Goal: Complete application form

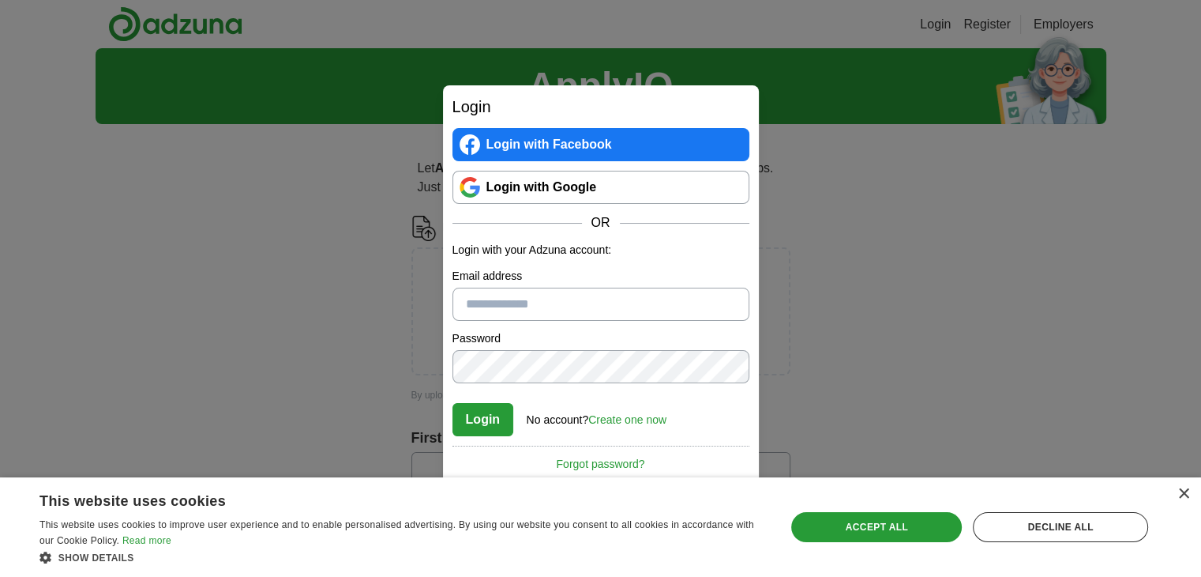
click at [511, 180] on link "Login with Google" at bounding box center [601, 187] width 297 height 33
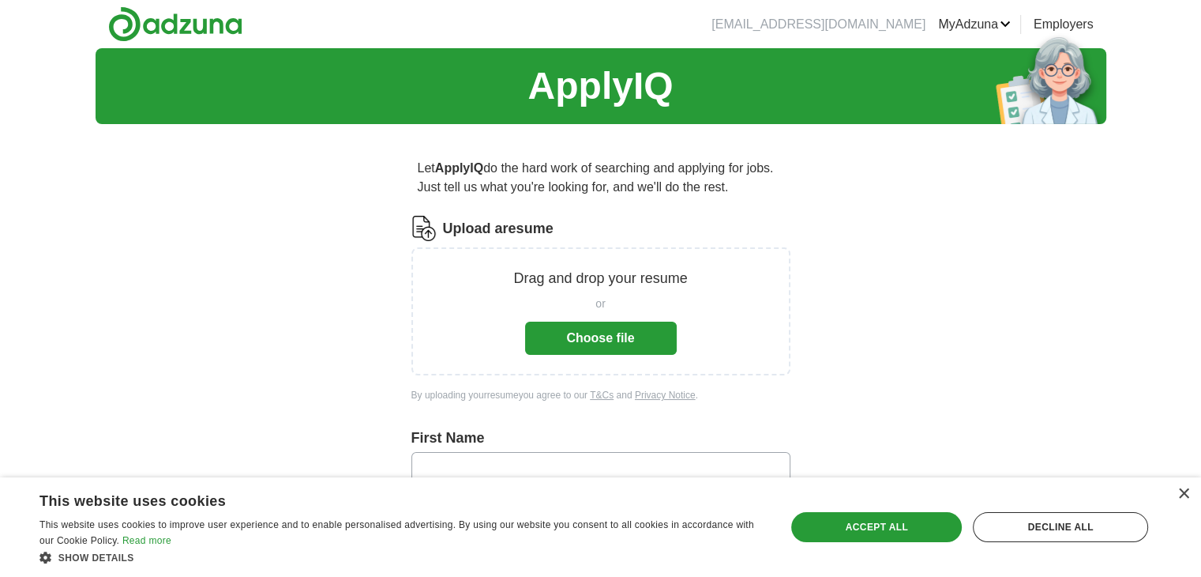
click at [588, 344] on button "Choose file" at bounding box center [601, 337] width 152 height 33
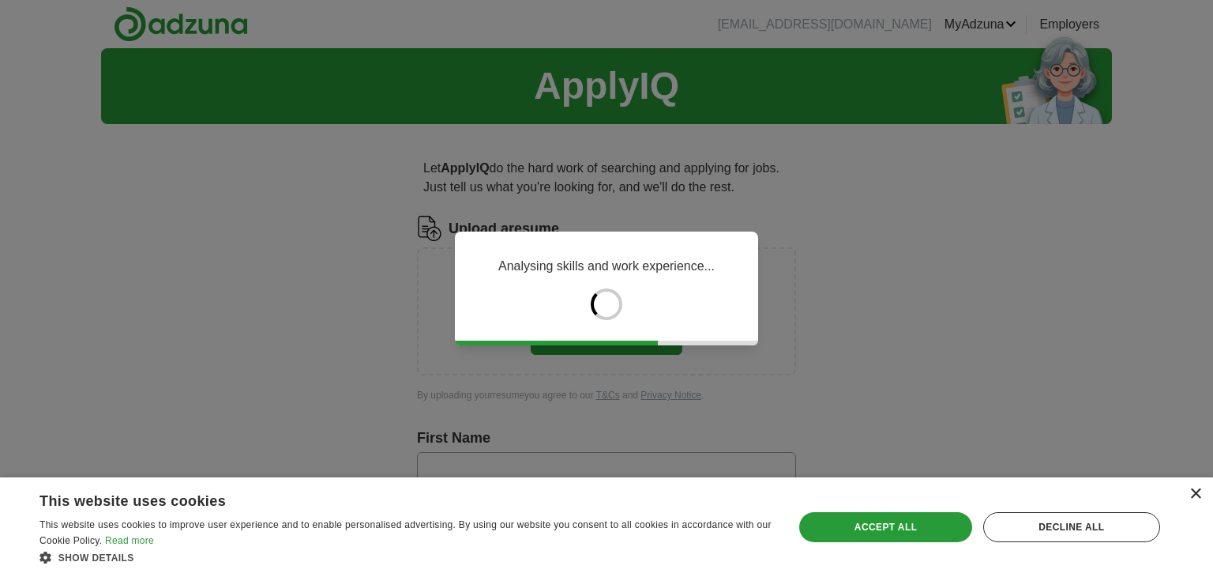
click at [1195, 493] on div "×" at bounding box center [1196, 494] width 12 height 12
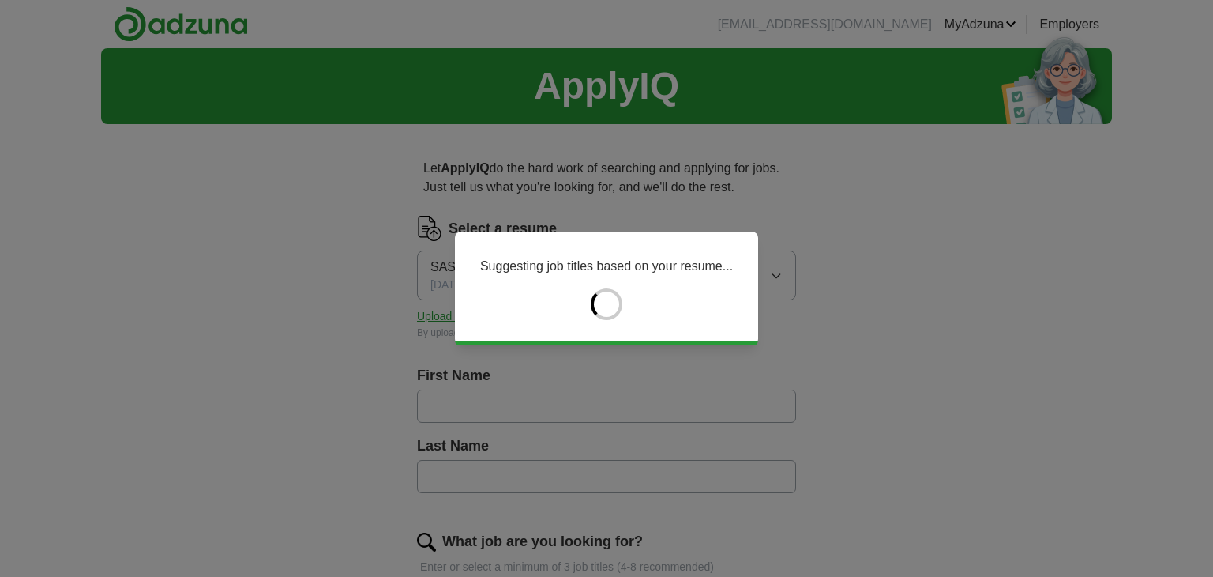
type input "*******"
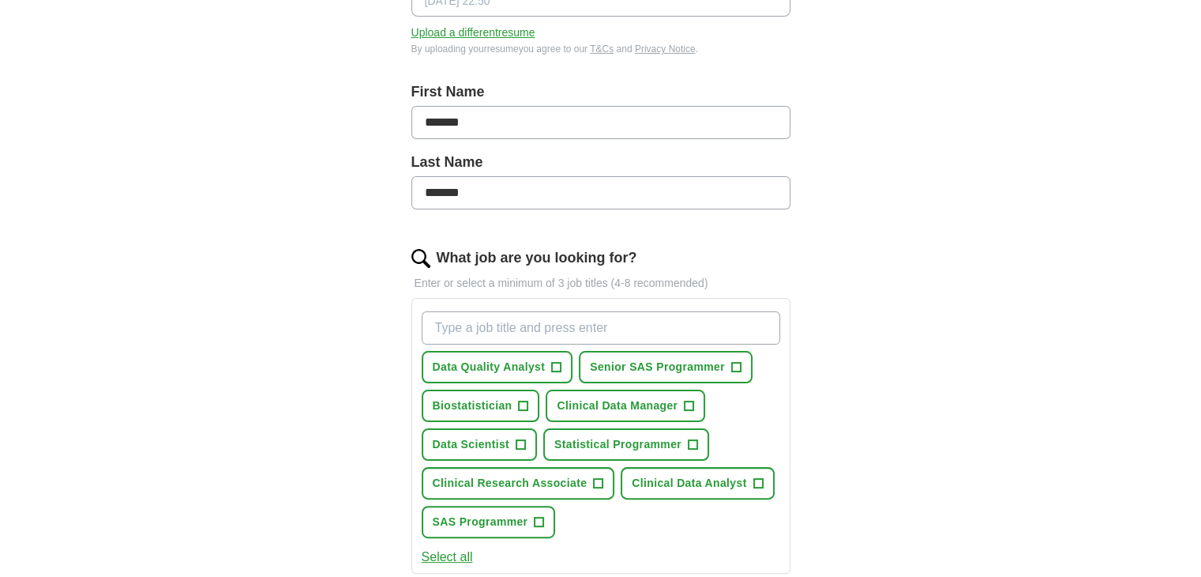
scroll to position [286, 0]
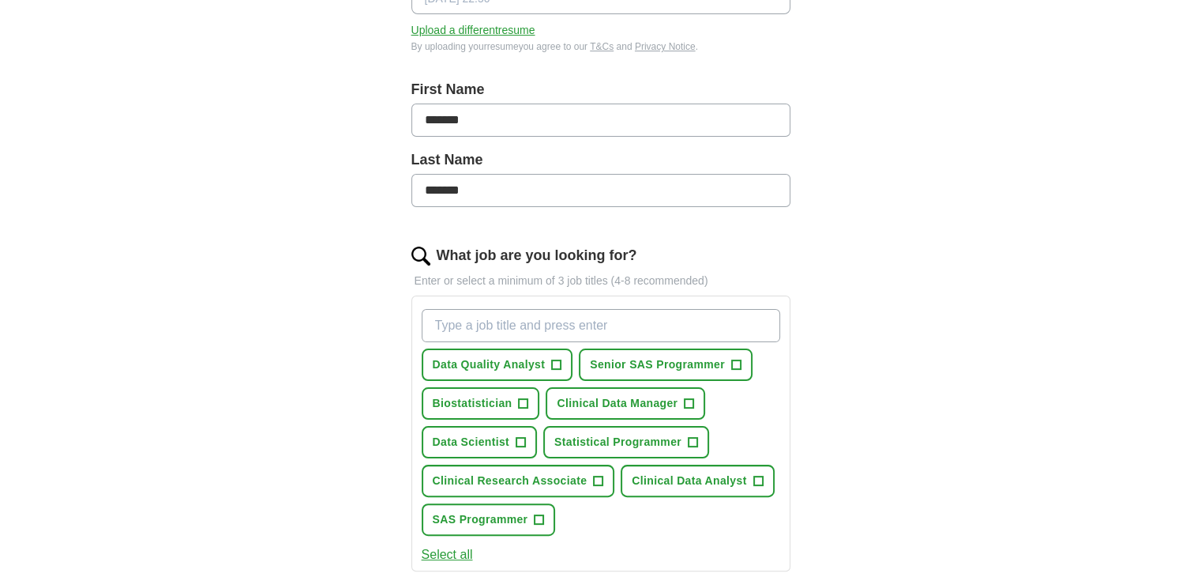
click at [469, 326] on input "What job are you looking for?" at bounding box center [601, 325] width 359 height 33
type input "sas"
click at [477, 512] on span "SAS Programmer" at bounding box center [481, 519] width 96 height 17
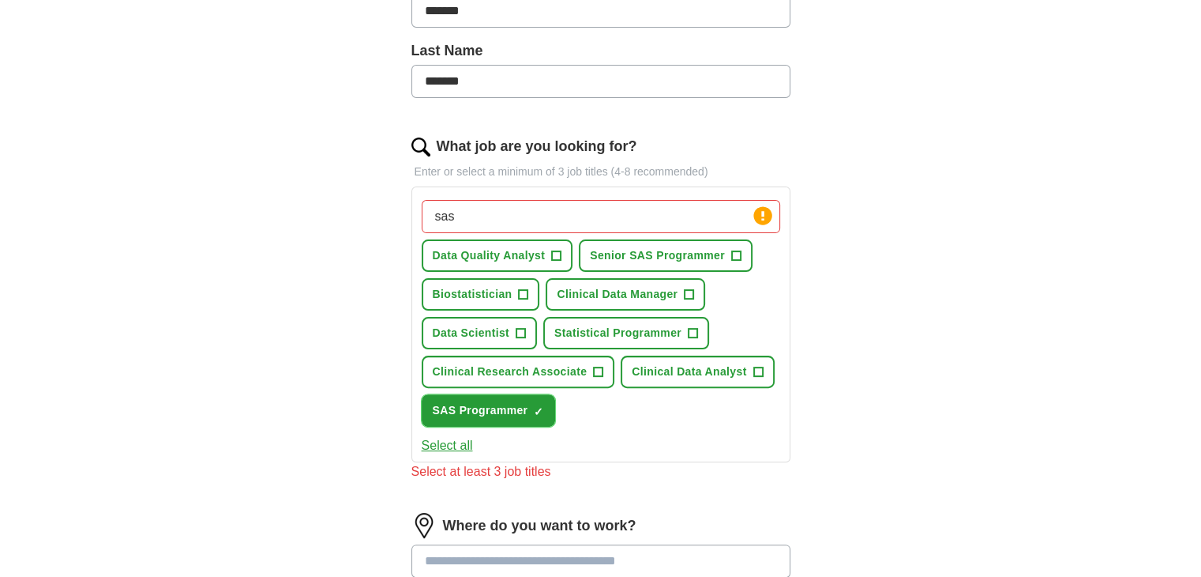
scroll to position [397, 0]
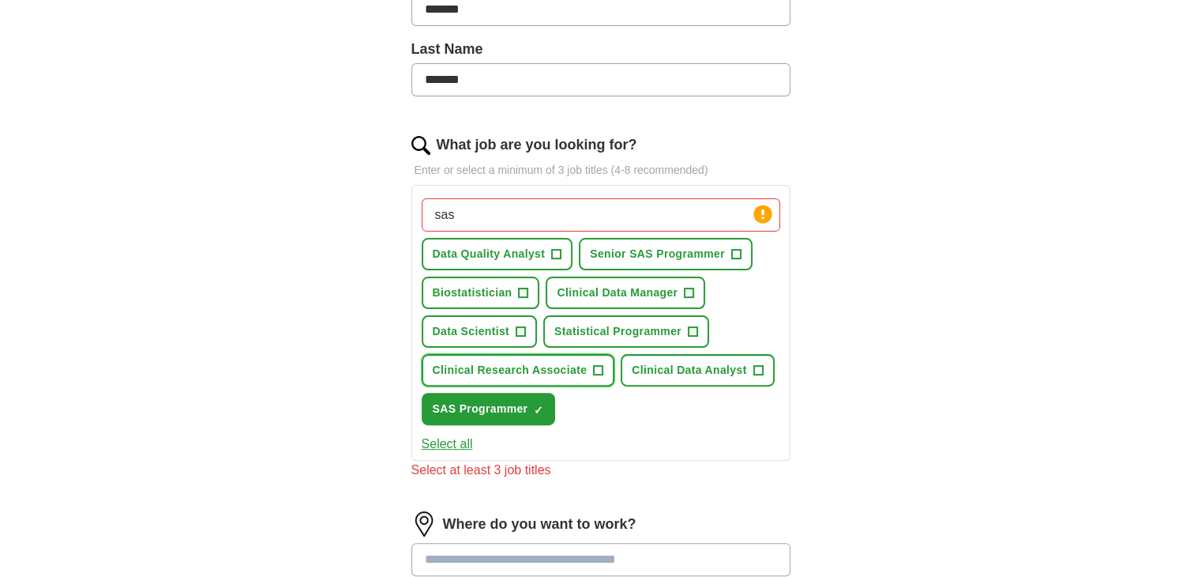
click at [572, 366] on span "Clinical Research Associate" at bounding box center [510, 370] width 155 height 17
click at [673, 367] on span "Clinical Data Analyst" at bounding box center [689, 370] width 115 height 17
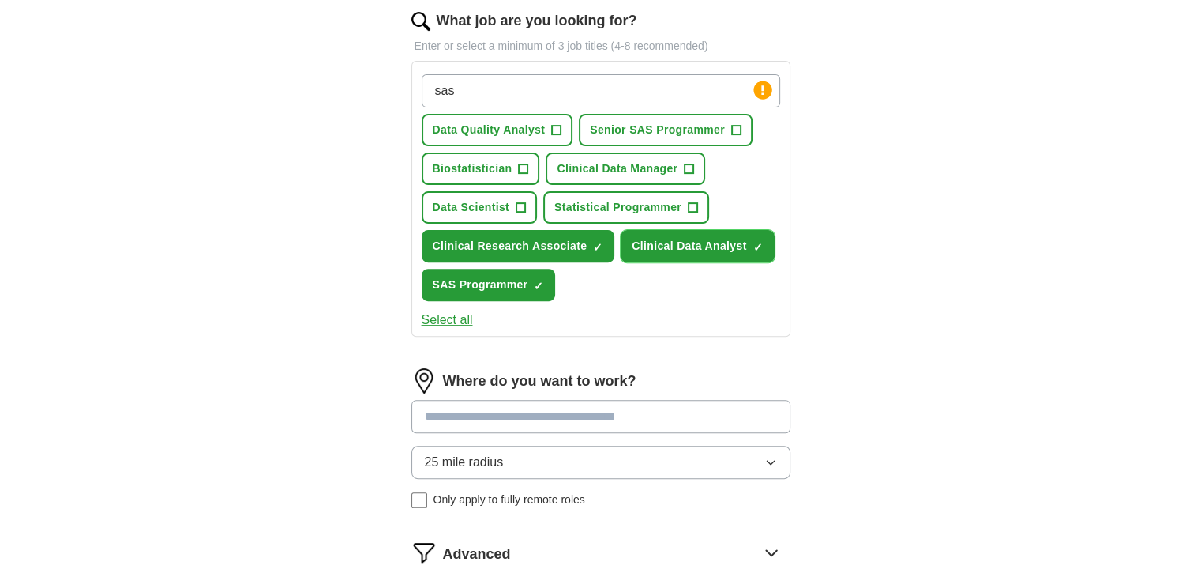
scroll to position [521, 0]
click at [459, 311] on button "Select all" at bounding box center [447, 319] width 51 height 19
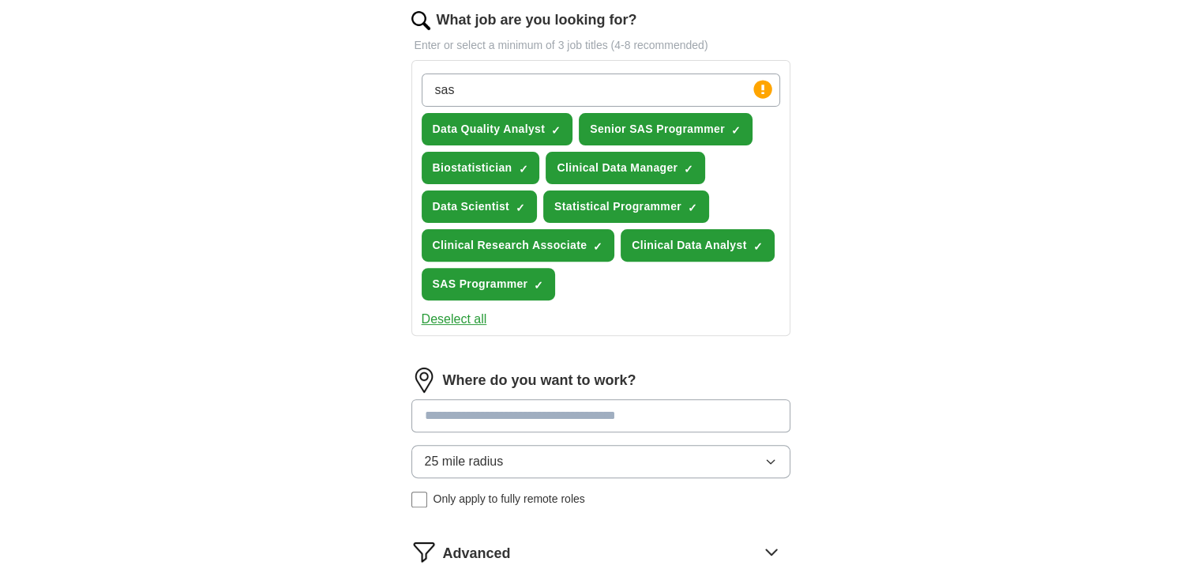
click at [459, 311] on button "Deselect all" at bounding box center [455, 319] width 66 height 19
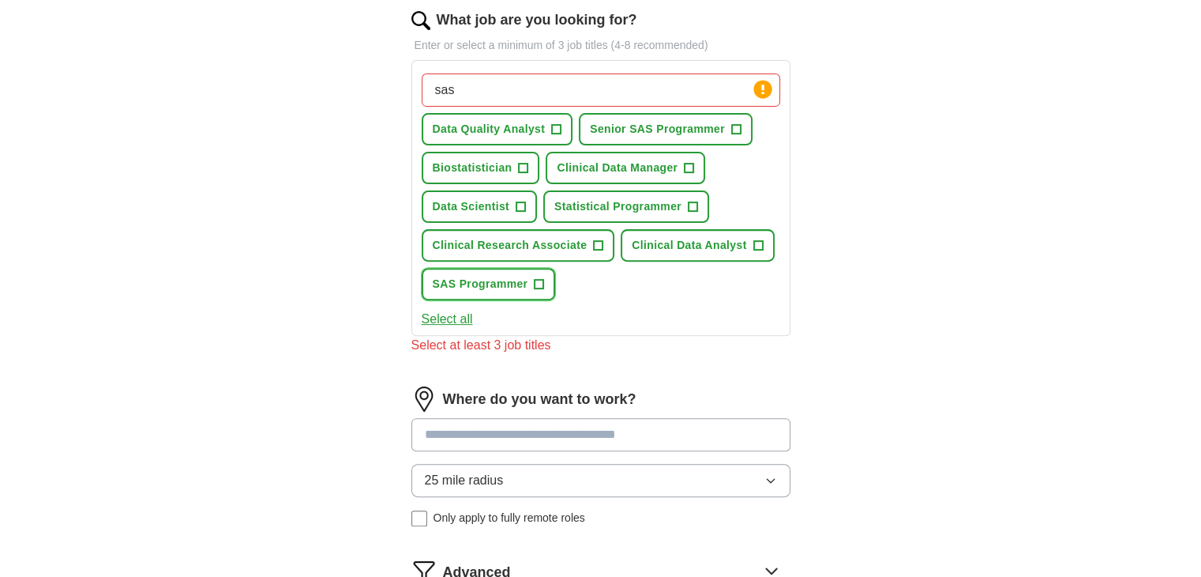
click at [472, 291] on button "SAS Programmer +" at bounding box center [489, 284] width 134 height 32
click at [492, 238] on span "Clinical Research Associate" at bounding box center [510, 245] width 155 height 17
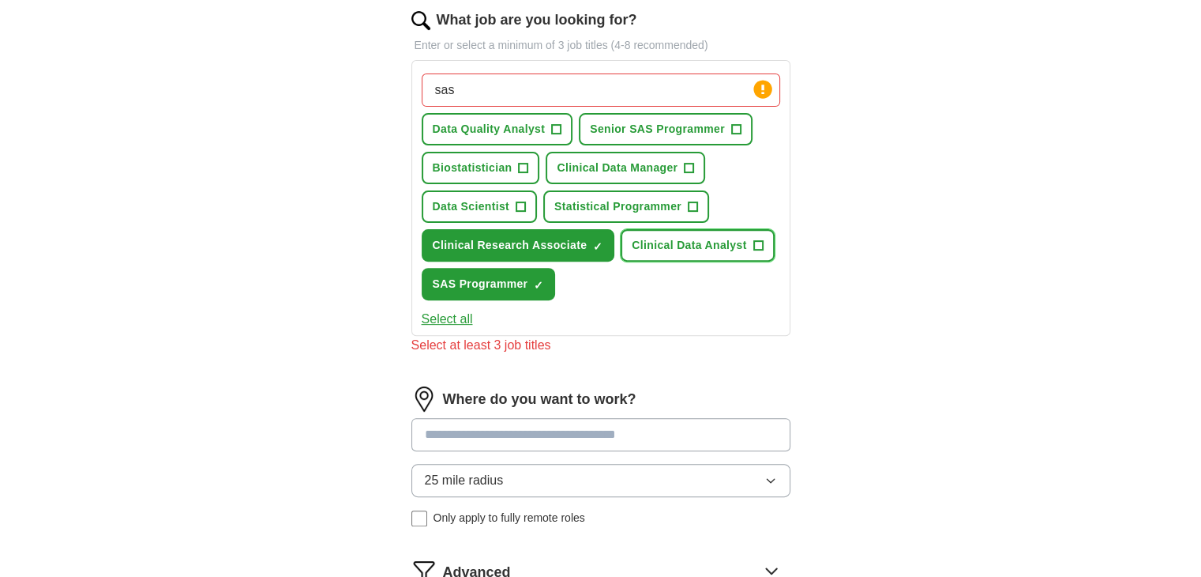
click at [708, 240] on span "Clinical Data Analyst" at bounding box center [689, 245] width 115 height 17
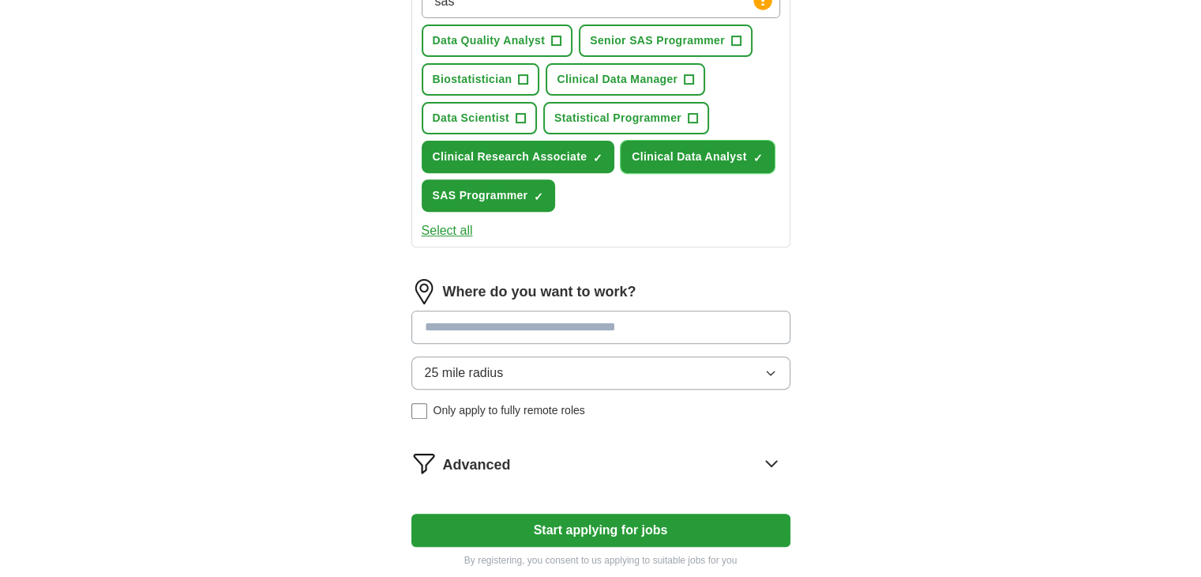
scroll to position [612, 0]
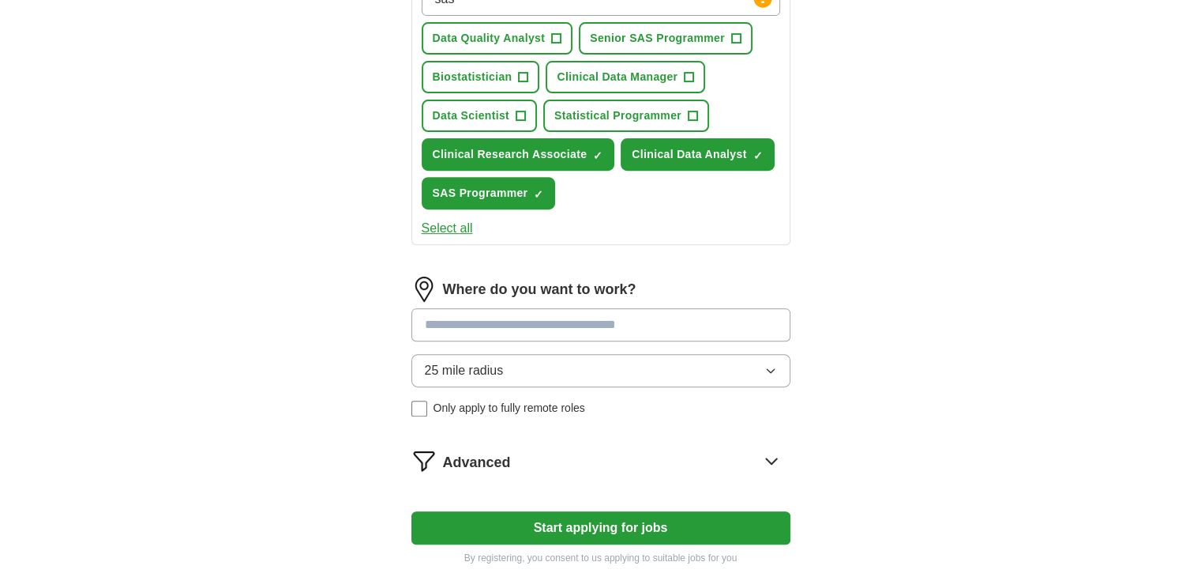
click at [509, 329] on input at bounding box center [601, 324] width 379 height 33
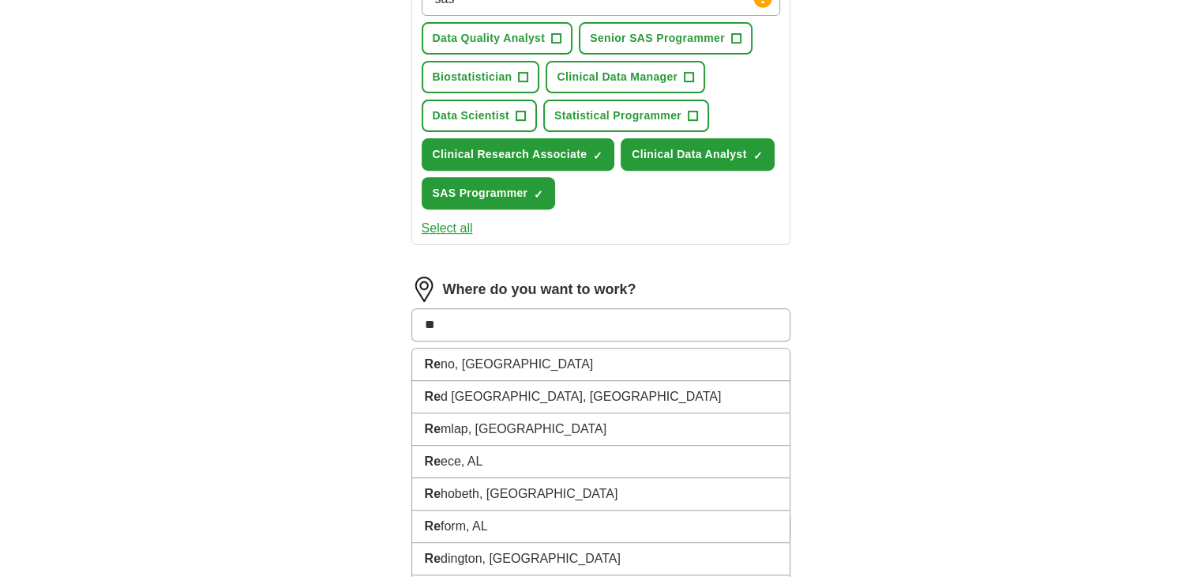
type input "*"
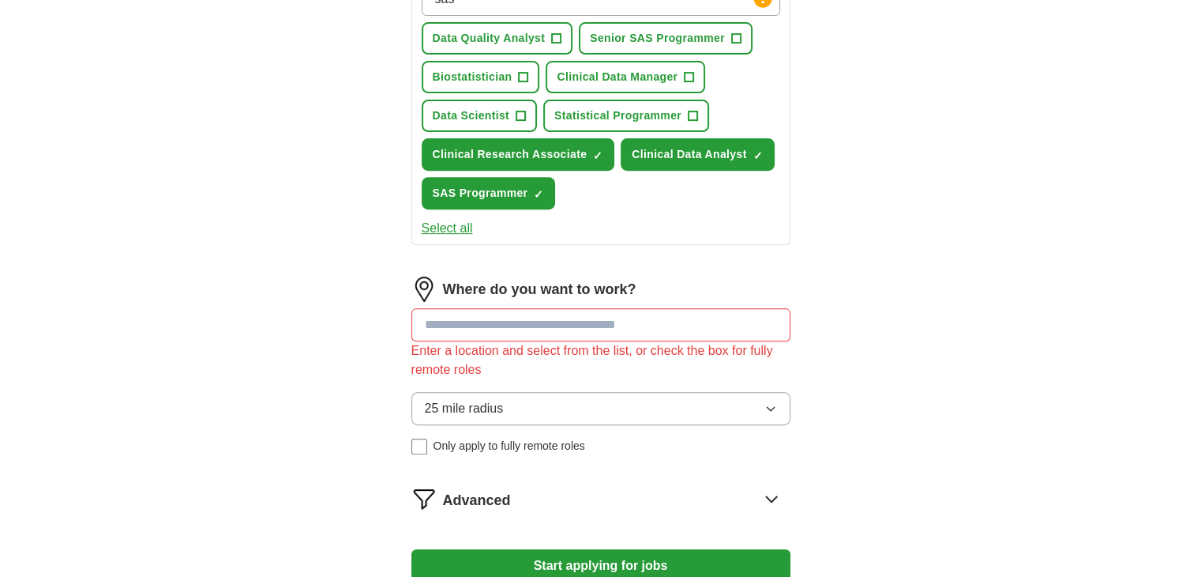
click at [415, 407] on div "25 mile radius Only apply to fully remote roles" at bounding box center [601, 423] width 379 height 62
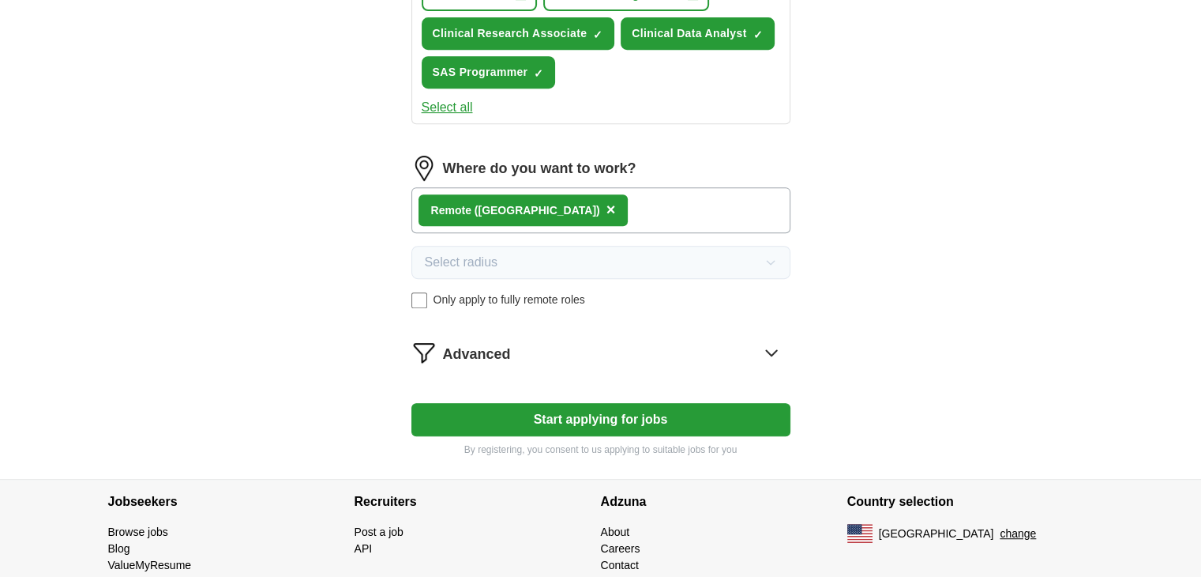
scroll to position [736, 0]
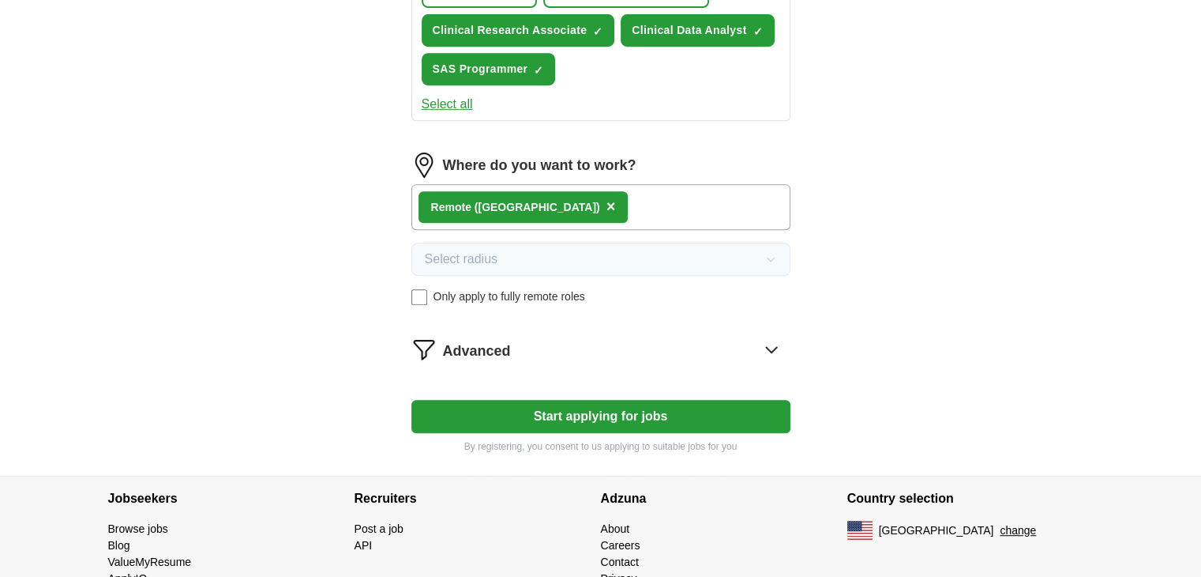
click at [668, 416] on button "Start applying for jobs" at bounding box center [601, 416] width 379 height 33
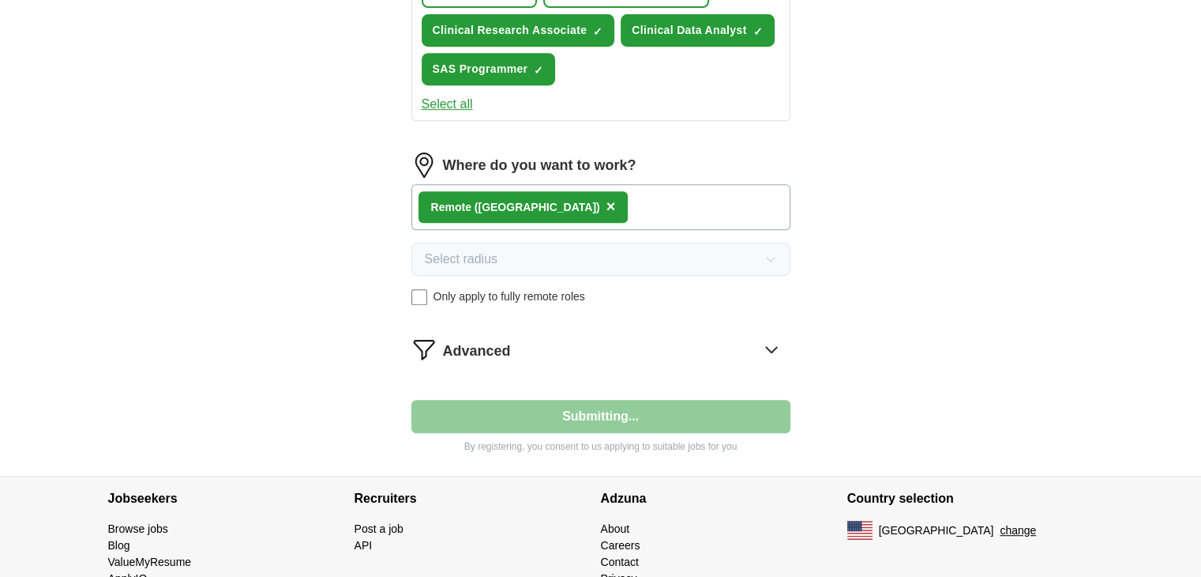
select select "**"
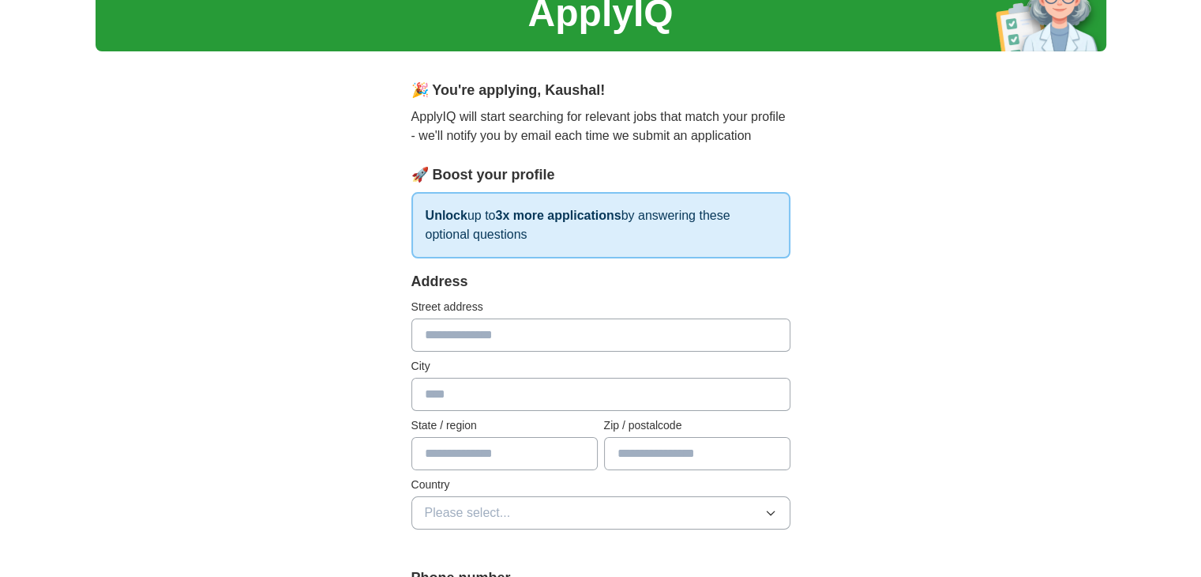
scroll to position [74, 0]
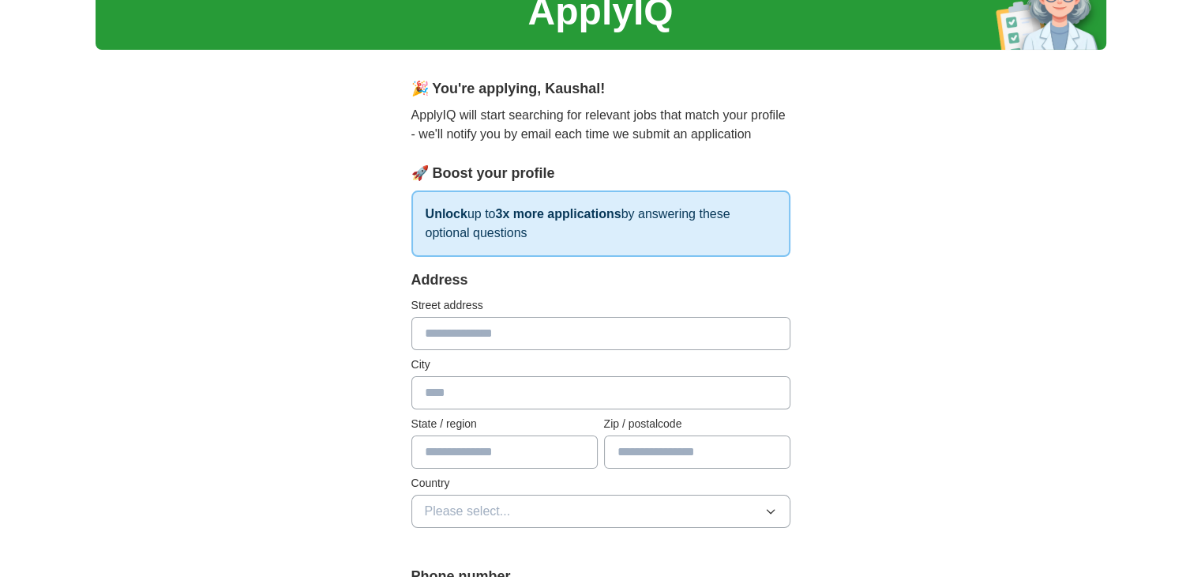
click at [483, 317] on input "text" at bounding box center [601, 333] width 379 height 33
type input "**********"
type input "*******"
type input "**"
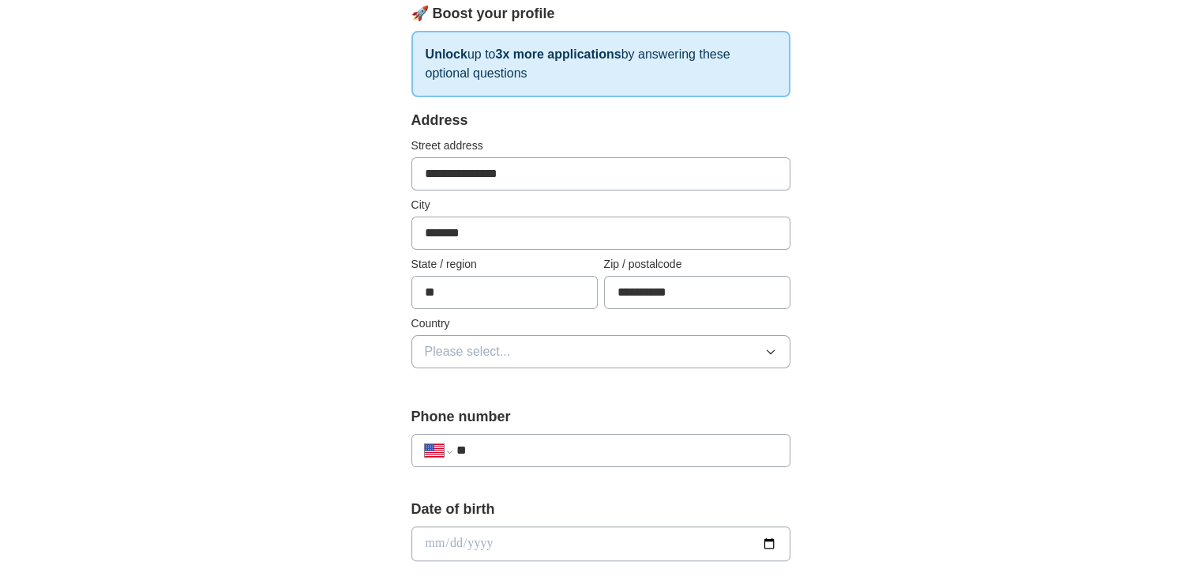
scroll to position [259, 0]
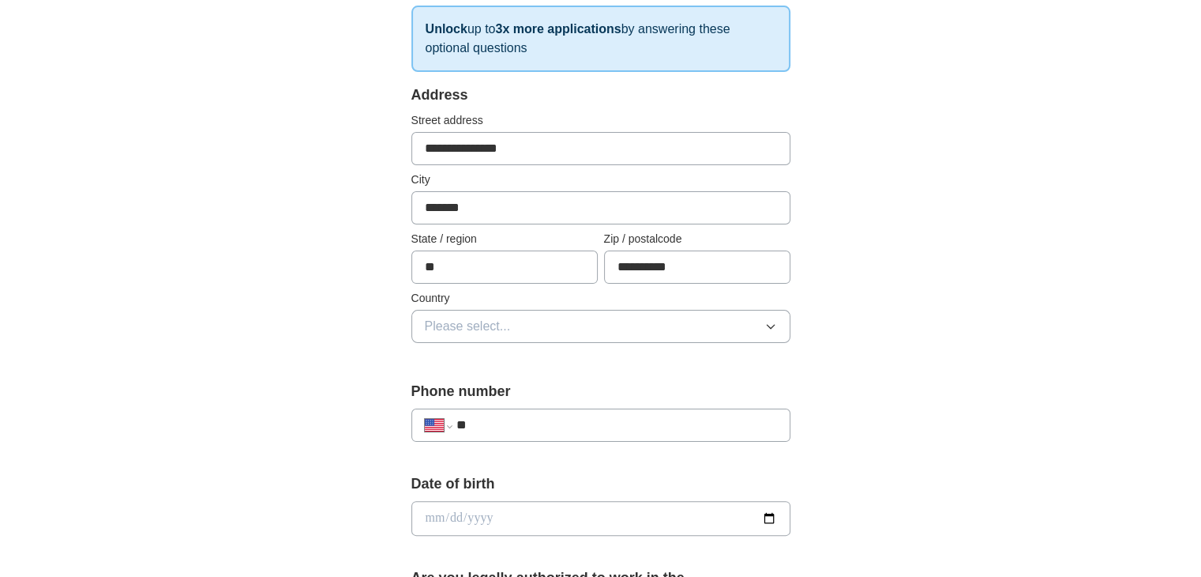
click at [774, 329] on icon "button" at bounding box center [771, 326] width 13 height 13
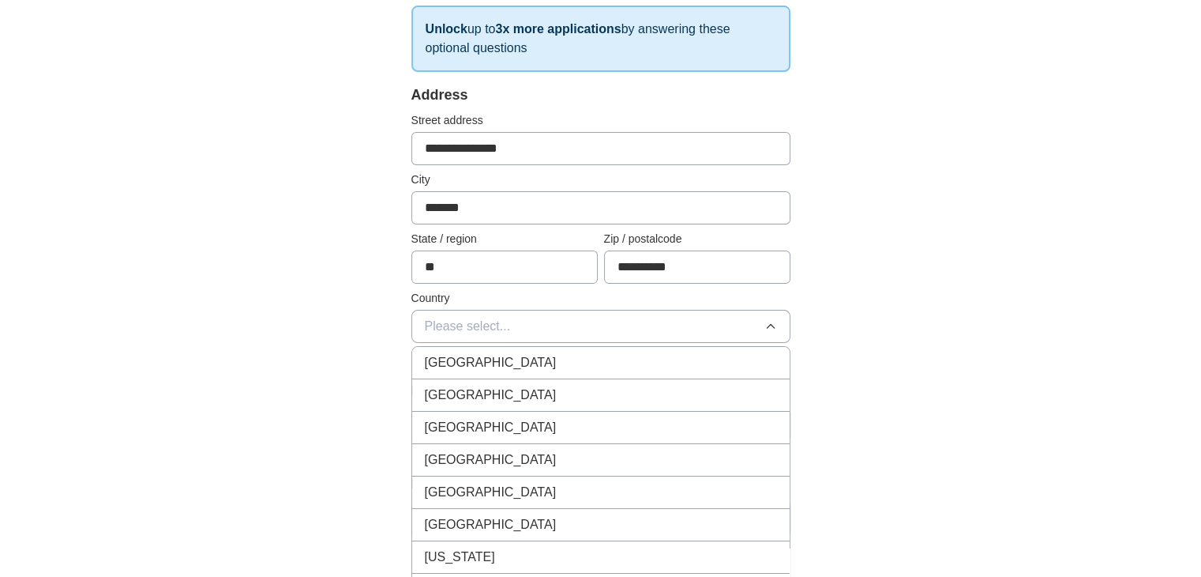
click at [683, 266] on input "**********" at bounding box center [697, 266] width 186 height 33
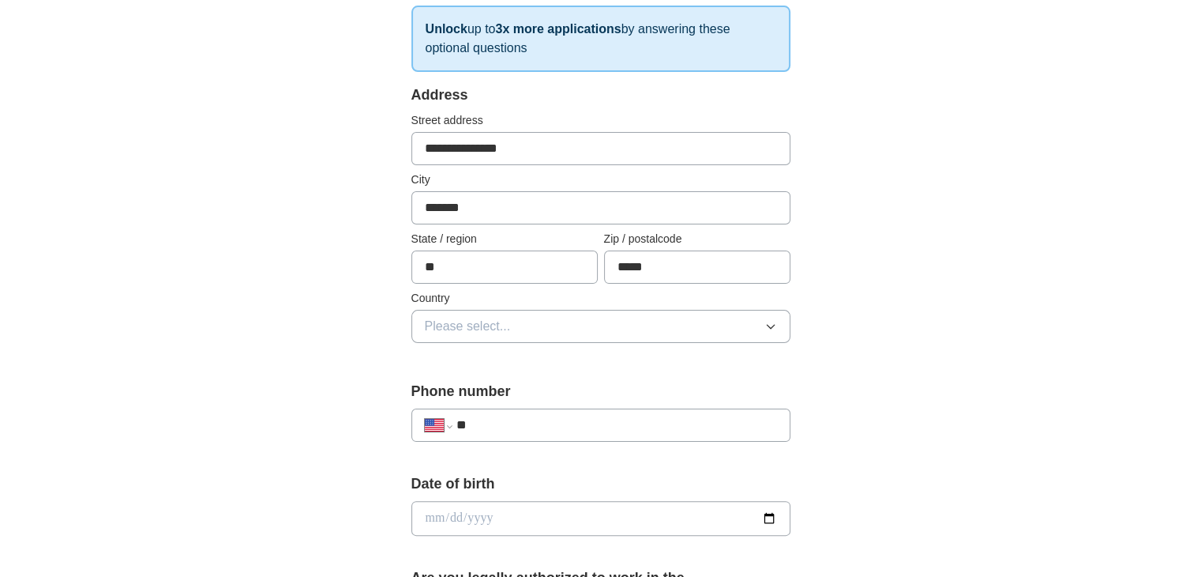
type input "*****"
click at [622, 335] on button "Please select..." at bounding box center [601, 326] width 379 height 33
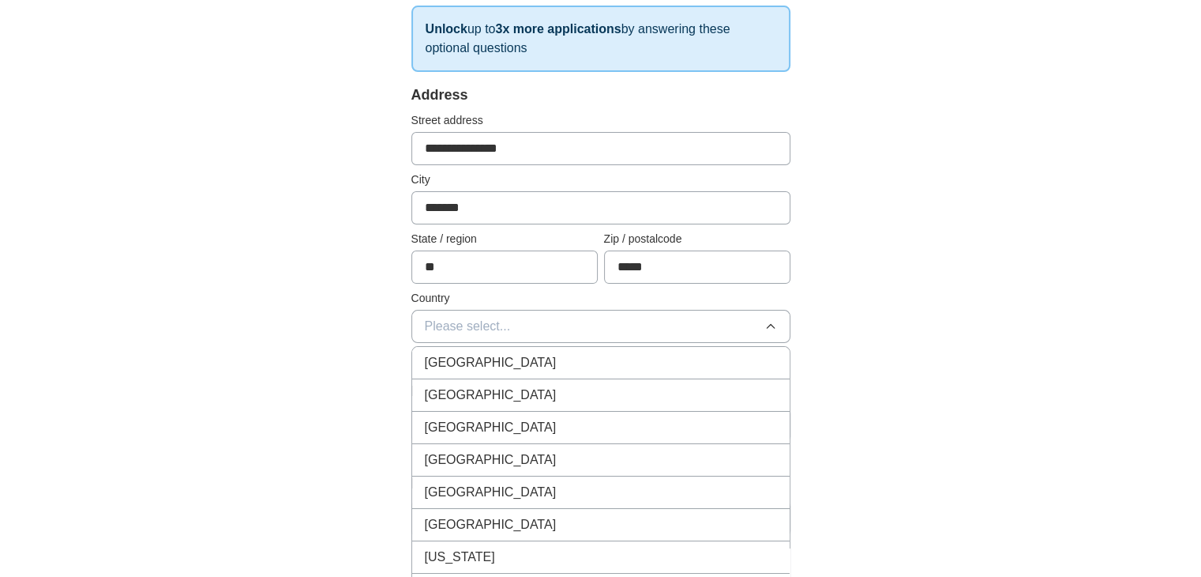
click at [524, 396] on div "[GEOGRAPHIC_DATA]" at bounding box center [601, 394] width 352 height 19
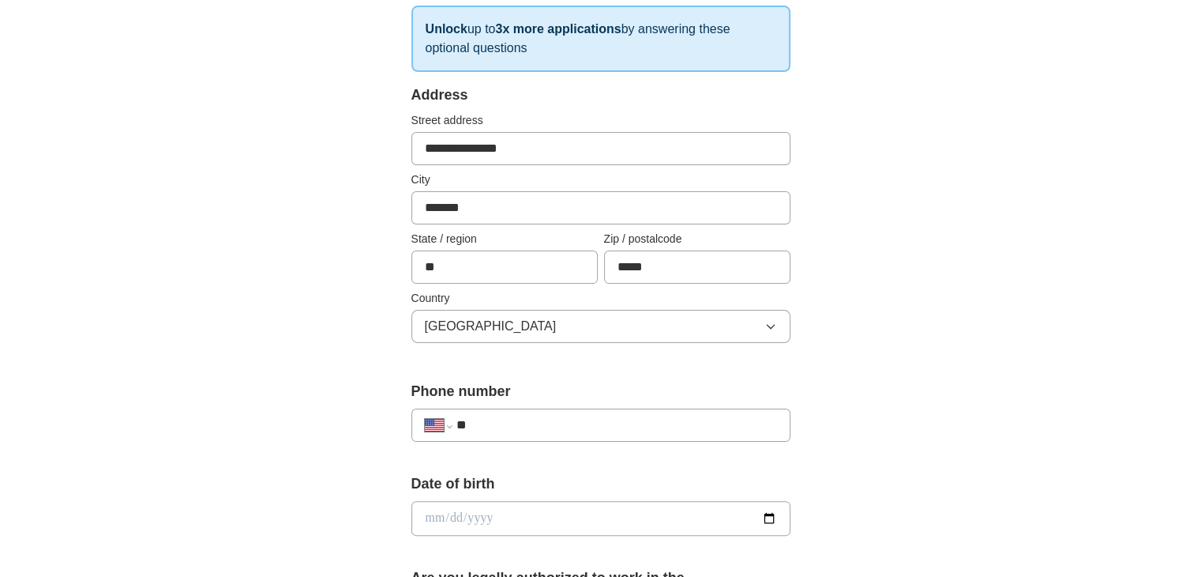
click at [682, 410] on div "**********" at bounding box center [601, 424] width 379 height 33
click at [608, 427] on input "**" at bounding box center [616, 424] width 321 height 19
select select "**"
type input "**********"
click at [546, 522] on input "date" at bounding box center [601, 518] width 379 height 35
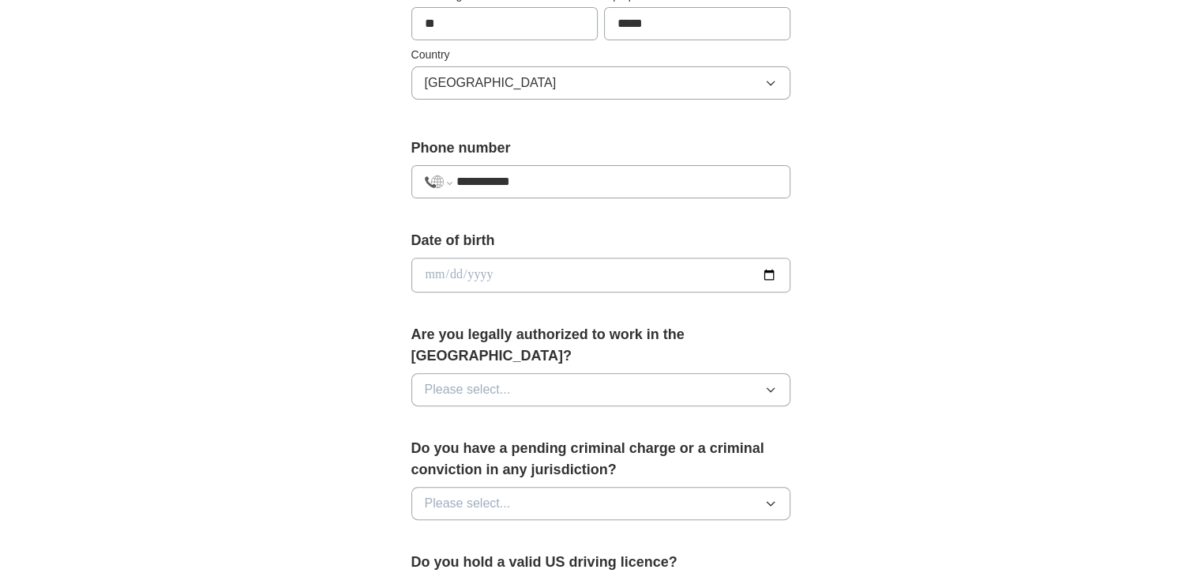
scroll to position [502, 0]
click at [761, 273] on input "date" at bounding box center [601, 275] width 379 height 35
click at [623, 373] on button "Please select..." at bounding box center [601, 389] width 379 height 33
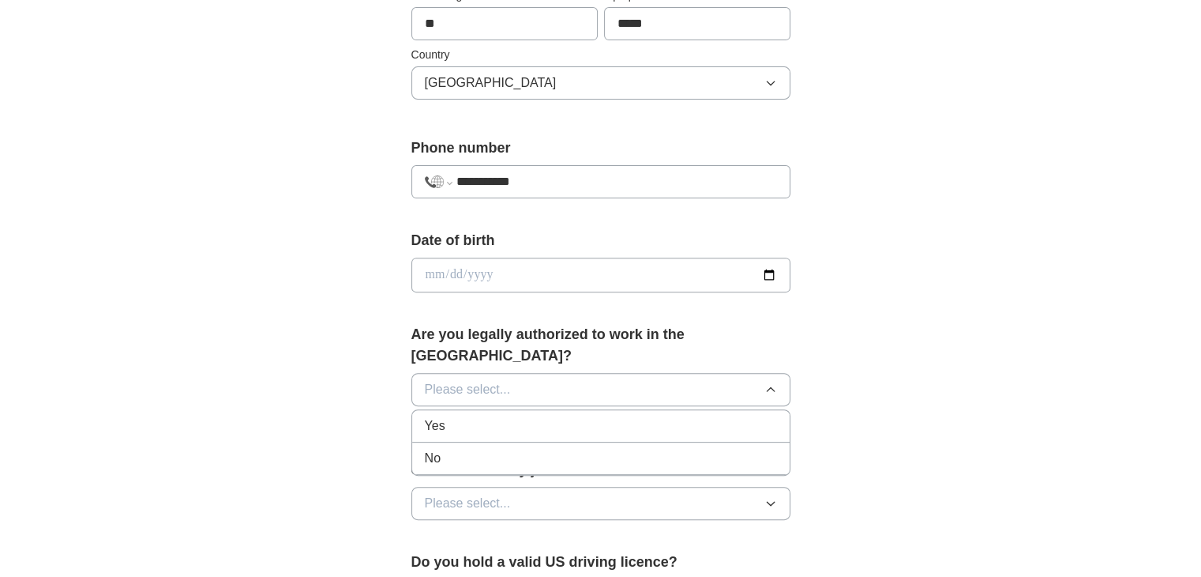
click at [774, 383] on icon "button" at bounding box center [771, 389] width 13 height 13
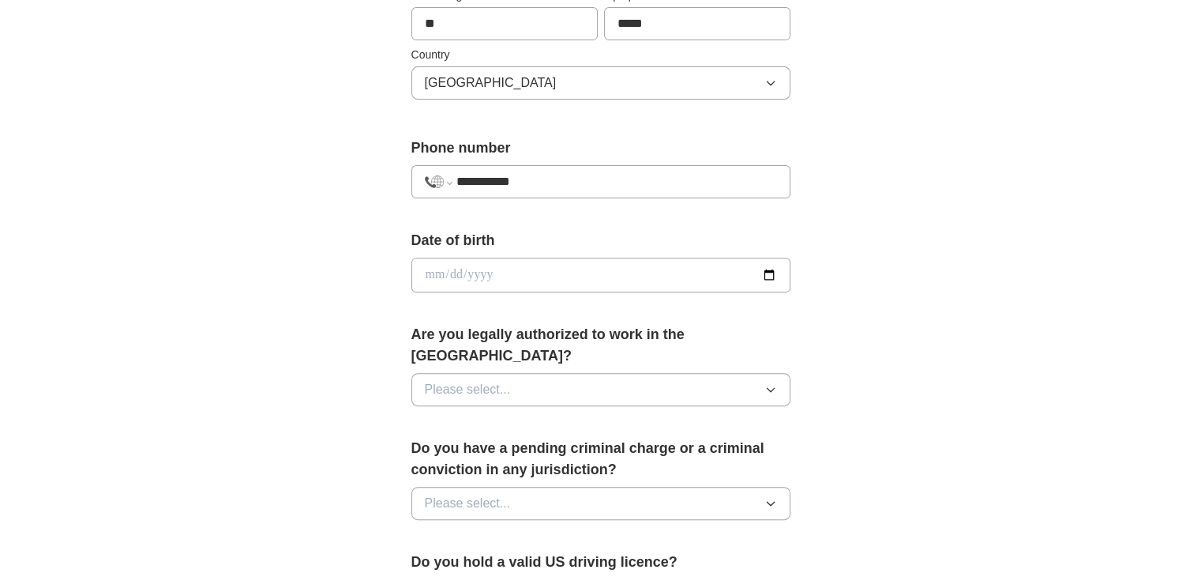
click at [771, 383] on icon "button" at bounding box center [771, 389] width 13 height 13
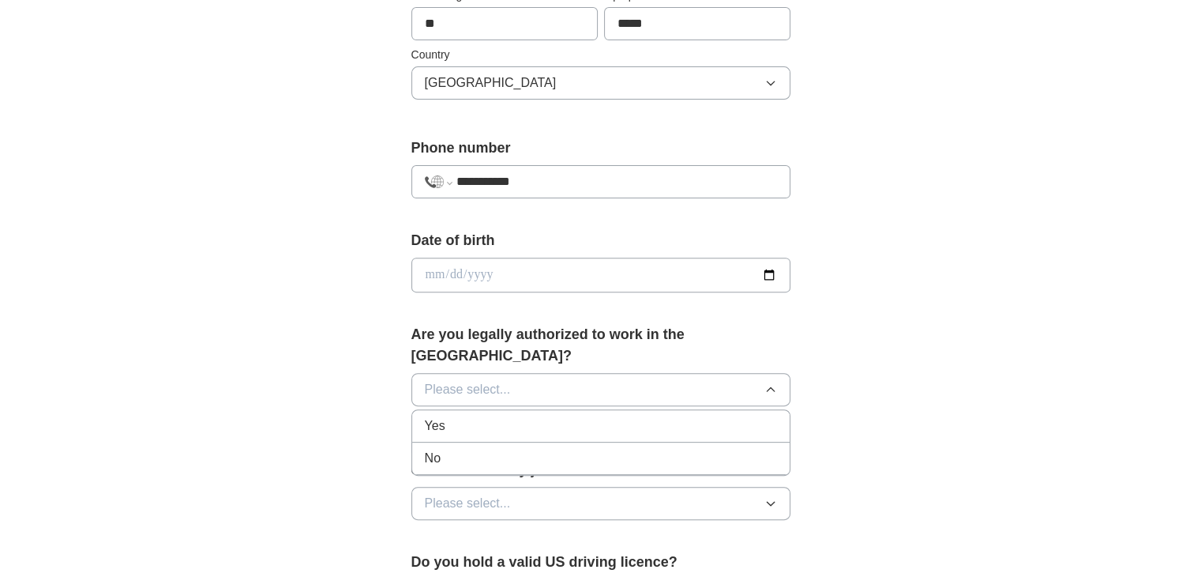
click at [569, 416] on div "Yes" at bounding box center [601, 425] width 352 height 19
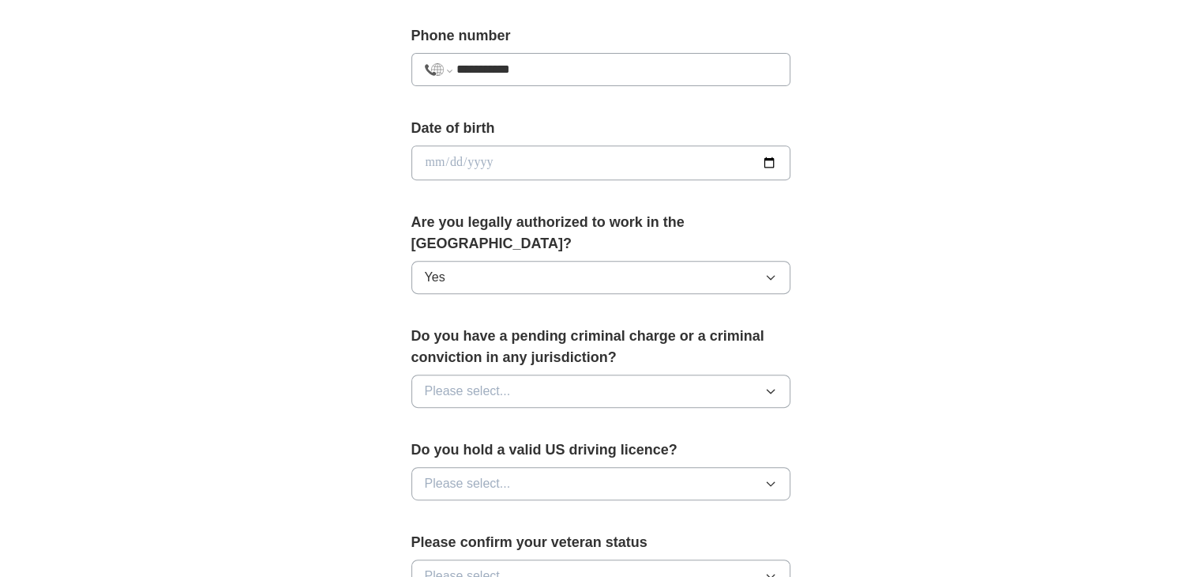
scroll to position [615, 0]
click at [765, 384] on icon "button" at bounding box center [771, 390] width 13 height 13
click at [539, 449] on div "No" at bounding box center [601, 458] width 352 height 19
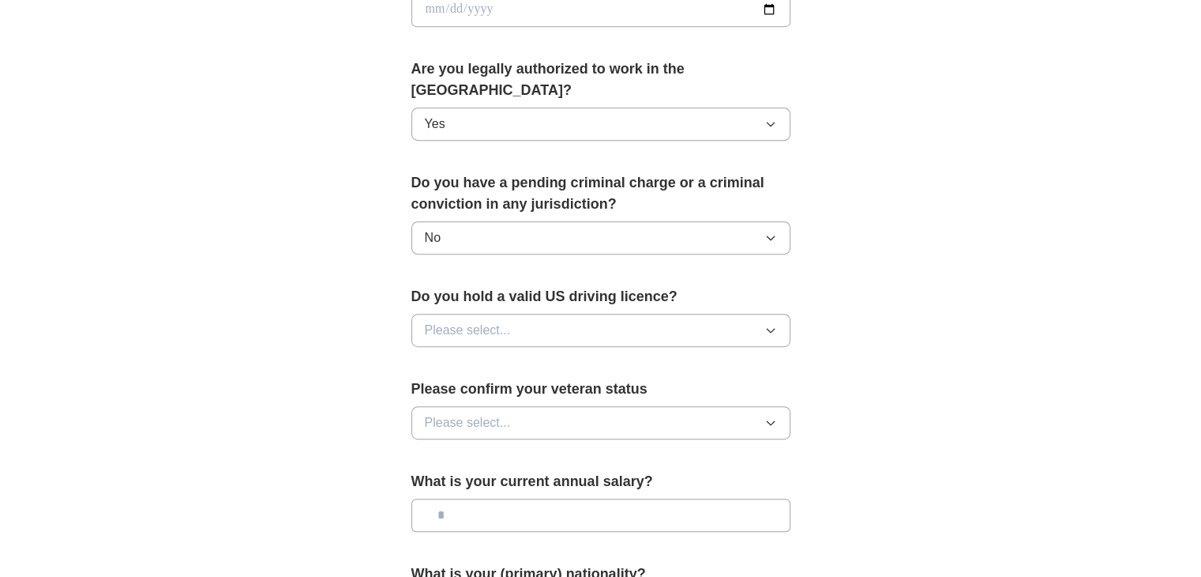
scroll to position [776, 0]
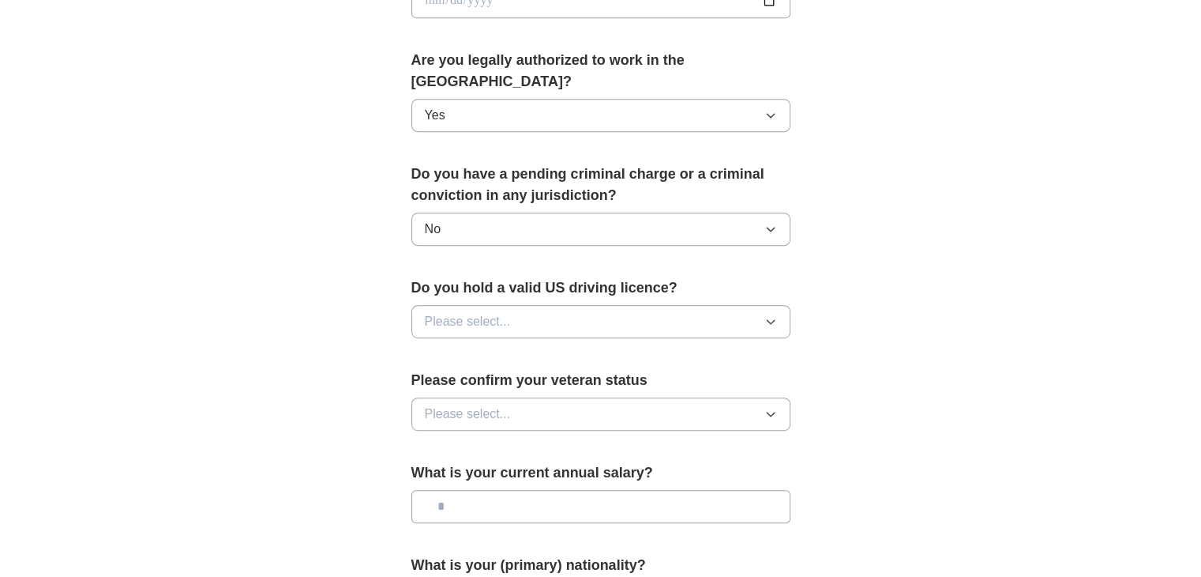
click at [759, 305] on button "Please select..." at bounding box center [601, 321] width 379 height 33
click at [501, 348] on div "Yes" at bounding box center [601, 357] width 352 height 19
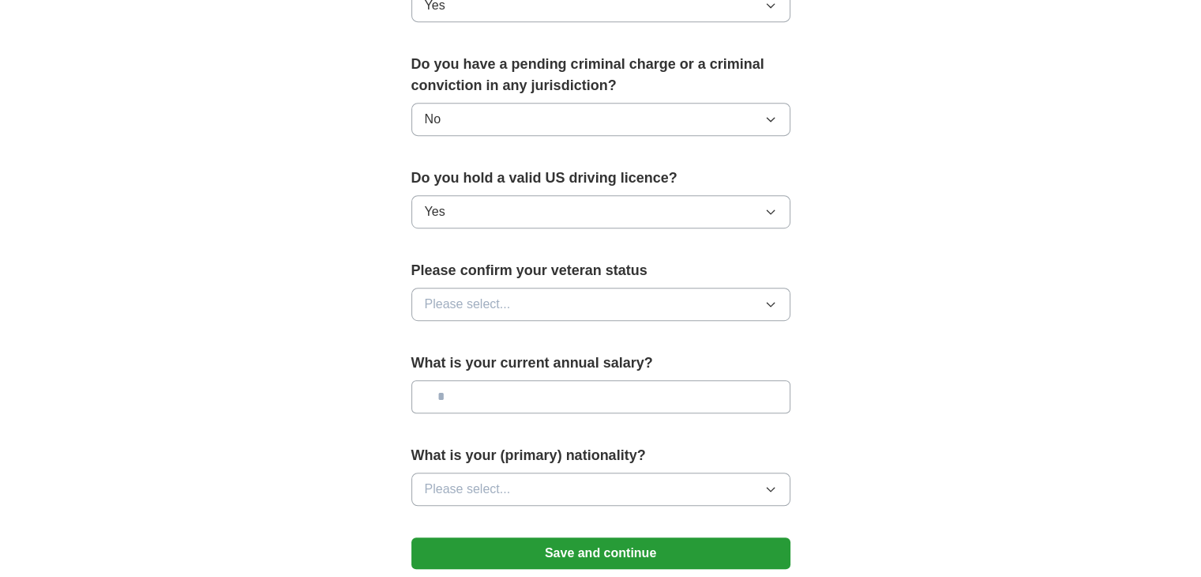
scroll to position [887, 0]
click at [765, 288] on button "Please select..." at bounding box center [601, 303] width 379 height 33
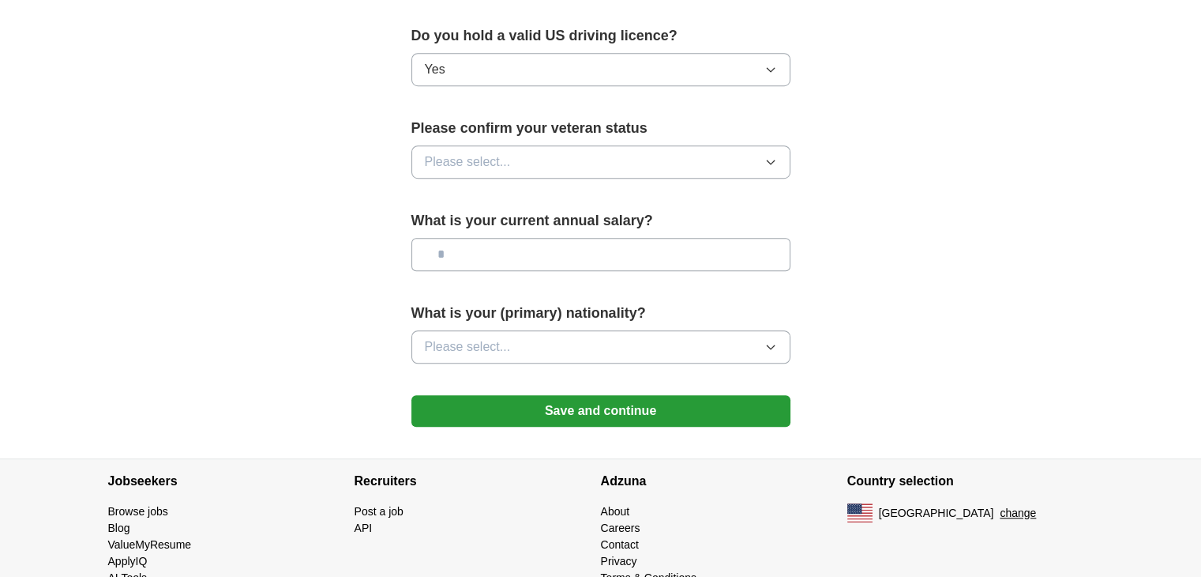
scroll to position [1032, 0]
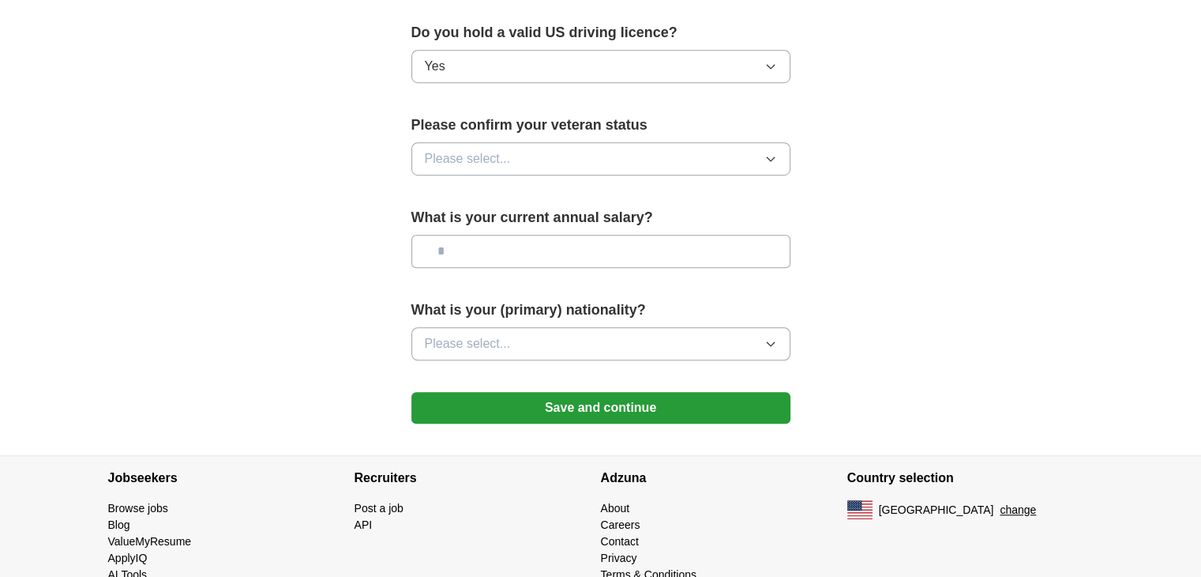
click at [534, 235] on input "text" at bounding box center [601, 251] width 379 height 33
click at [774, 342] on icon "button" at bounding box center [770, 344] width 7 height 4
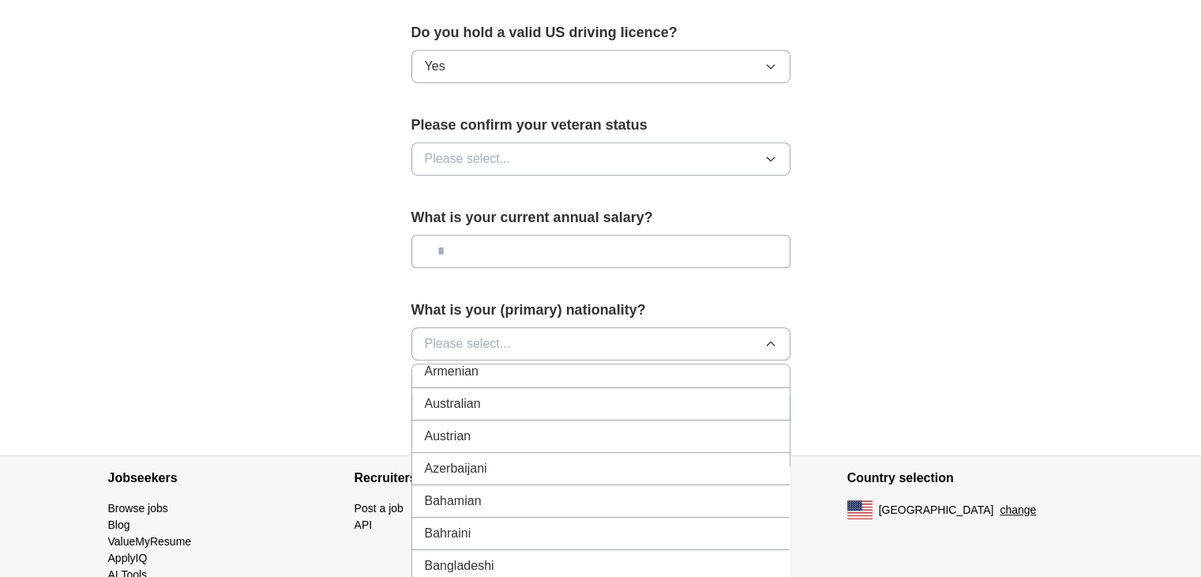
scroll to position [300, 0]
click at [470, 334] on span "Please select..." at bounding box center [468, 343] width 86 height 19
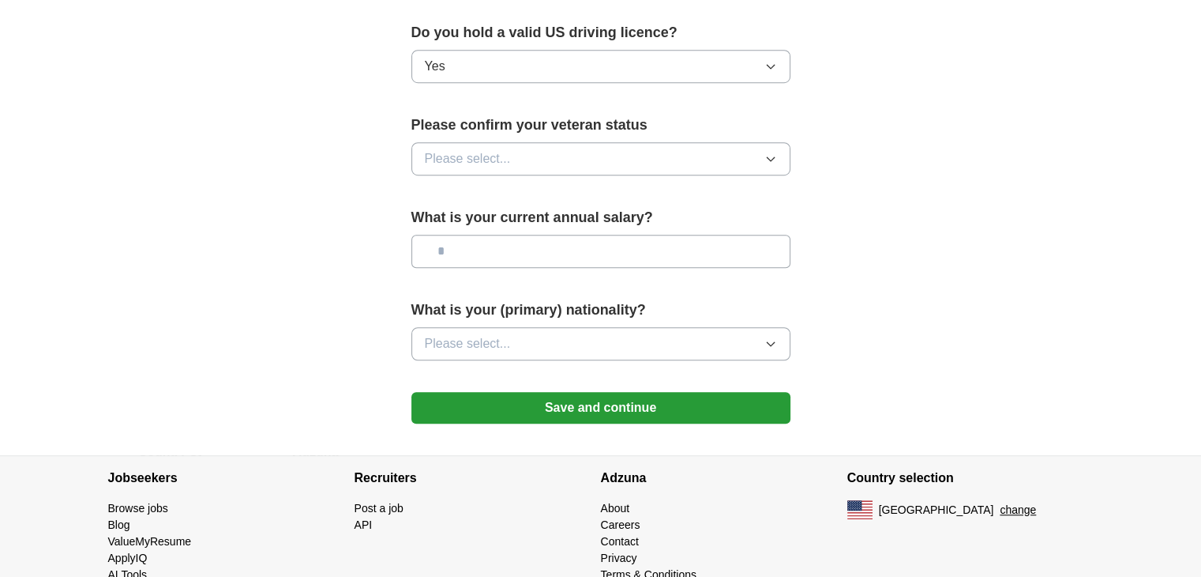
click at [768, 342] on icon "button" at bounding box center [770, 344] width 7 height 4
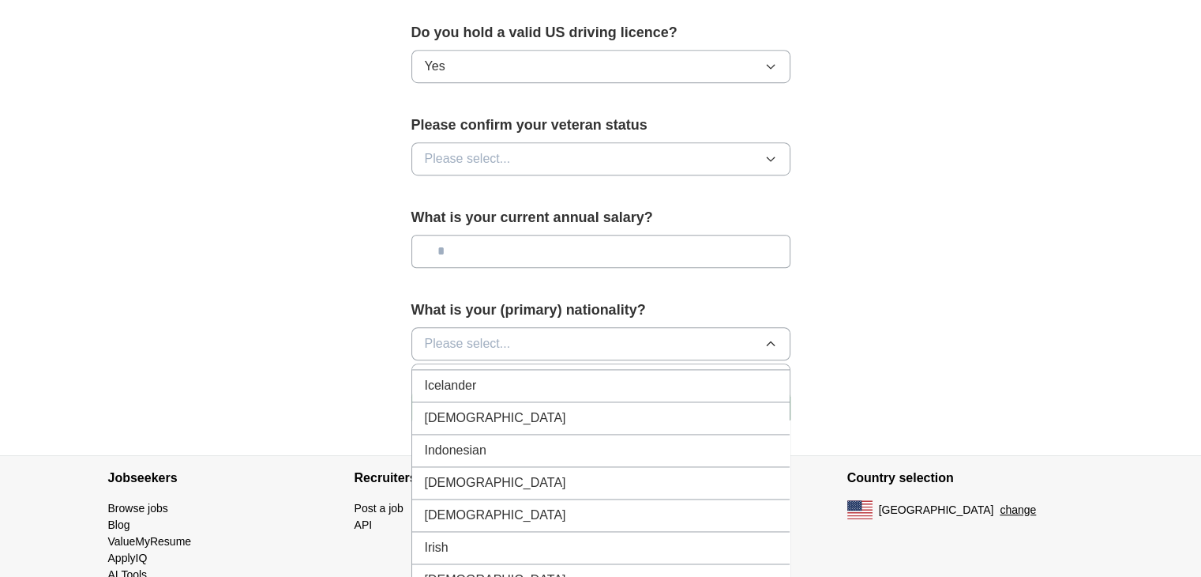
scroll to position [2553, 0]
click at [477, 408] on div "[DEMOGRAPHIC_DATA]" at bounding box center [601, 417] width 352 height 19
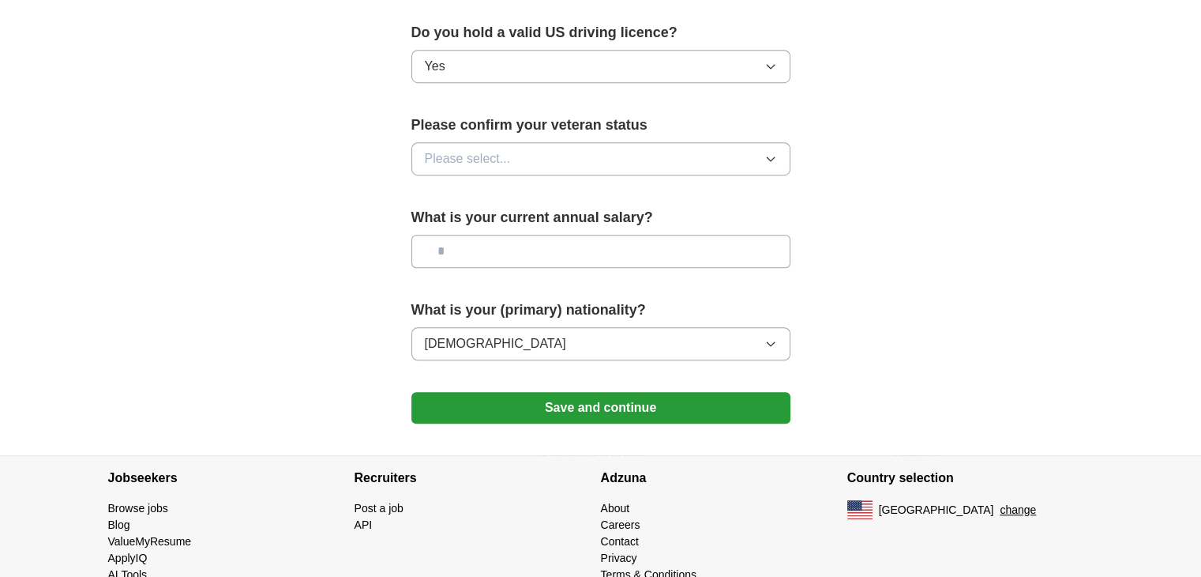
click at [577, 392] on button "Save and continue" at bounding box center [601, 408] width 379 height 32
